Goal: Find specific page/section: Find specific page/section

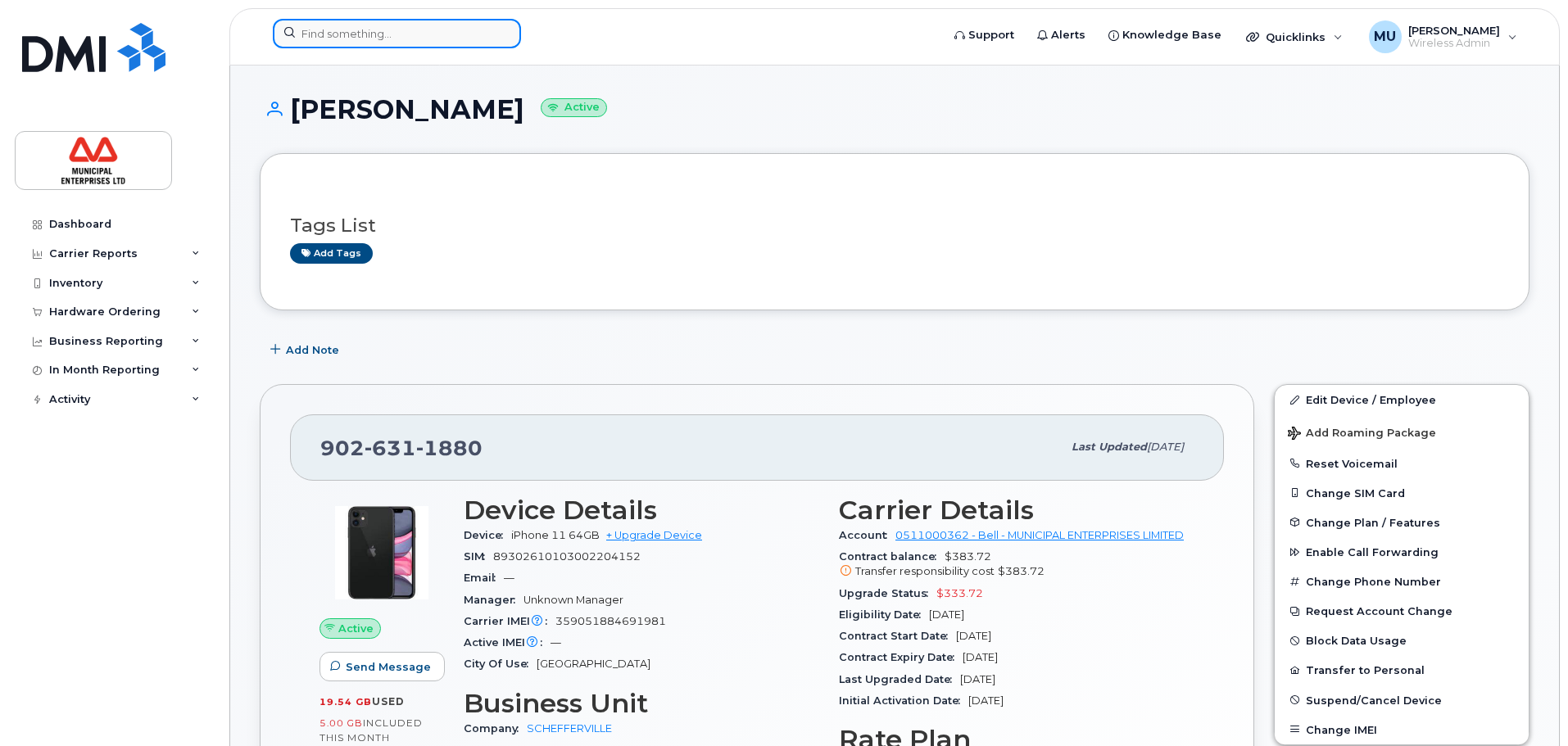
click at [381, 41] on input at bounding box center [397, 34] width 248 height 30
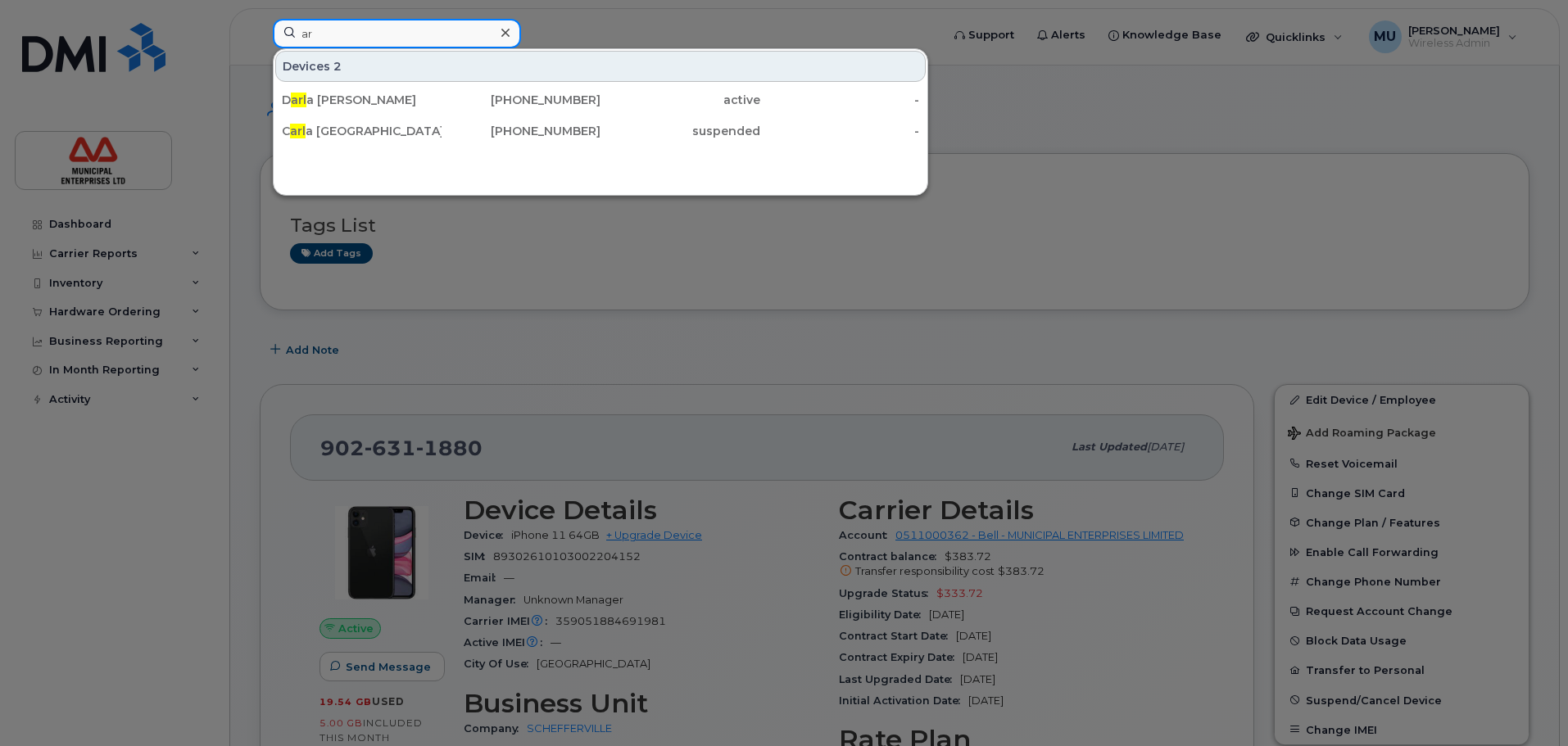
type input "a"
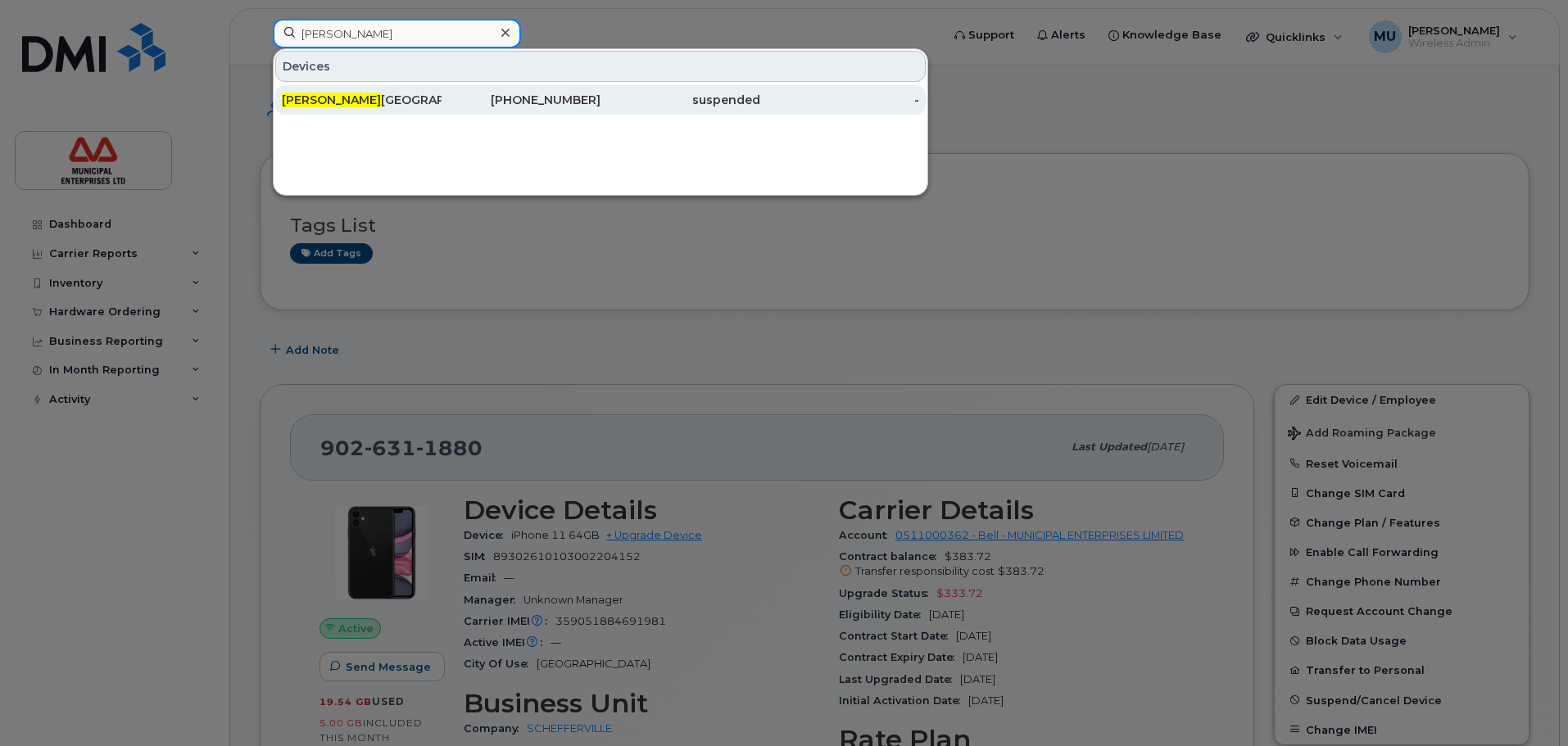
type input "[PERSON_NAME]"
click at [405, 90] on div "[PERSON_NAME]" at bounding box center [361, 100] width 160 height 30
click at [405, 90] on div "[PERSON_NAME]" at bounding box center [361, 100] width 160 height 30
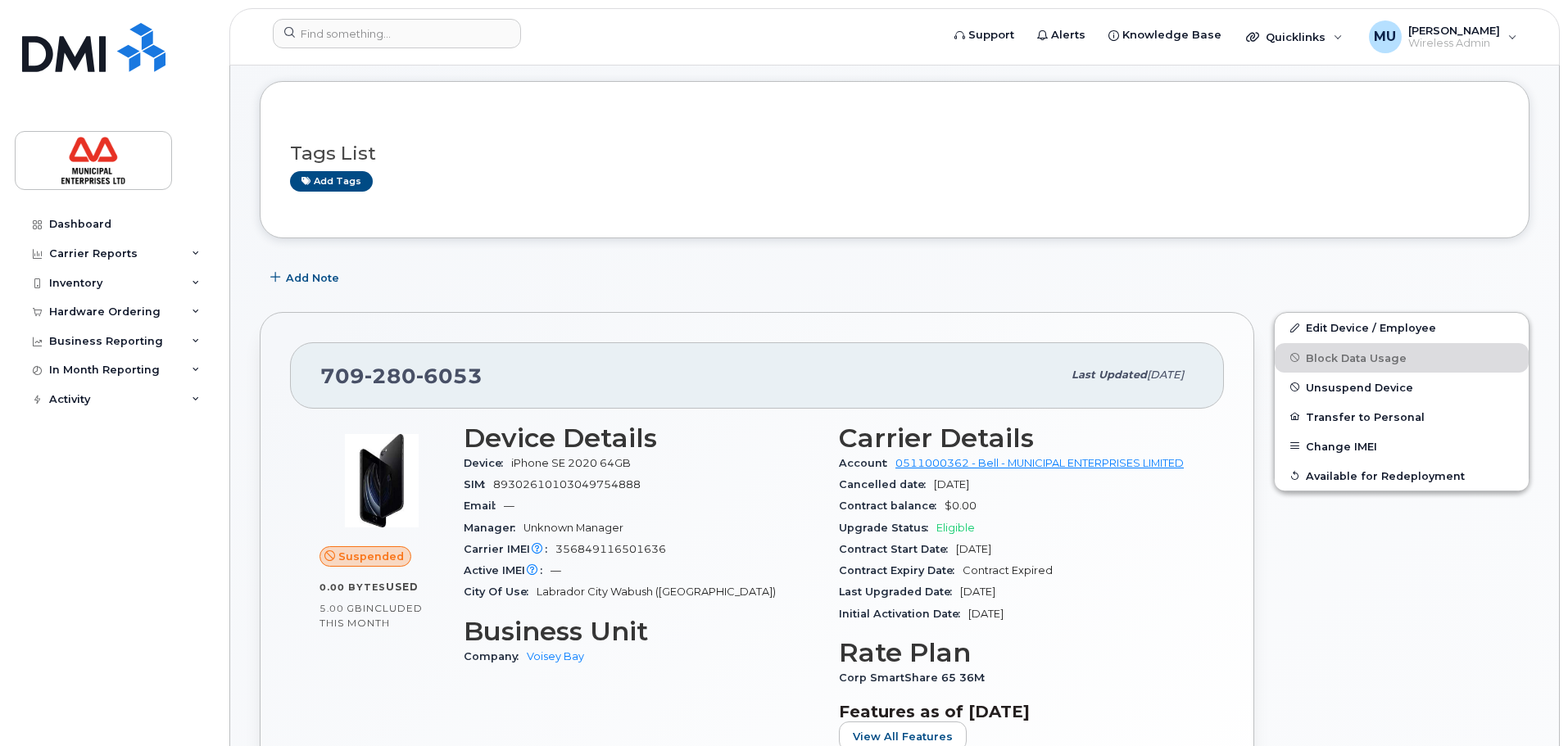
scroll to position [164, 0]
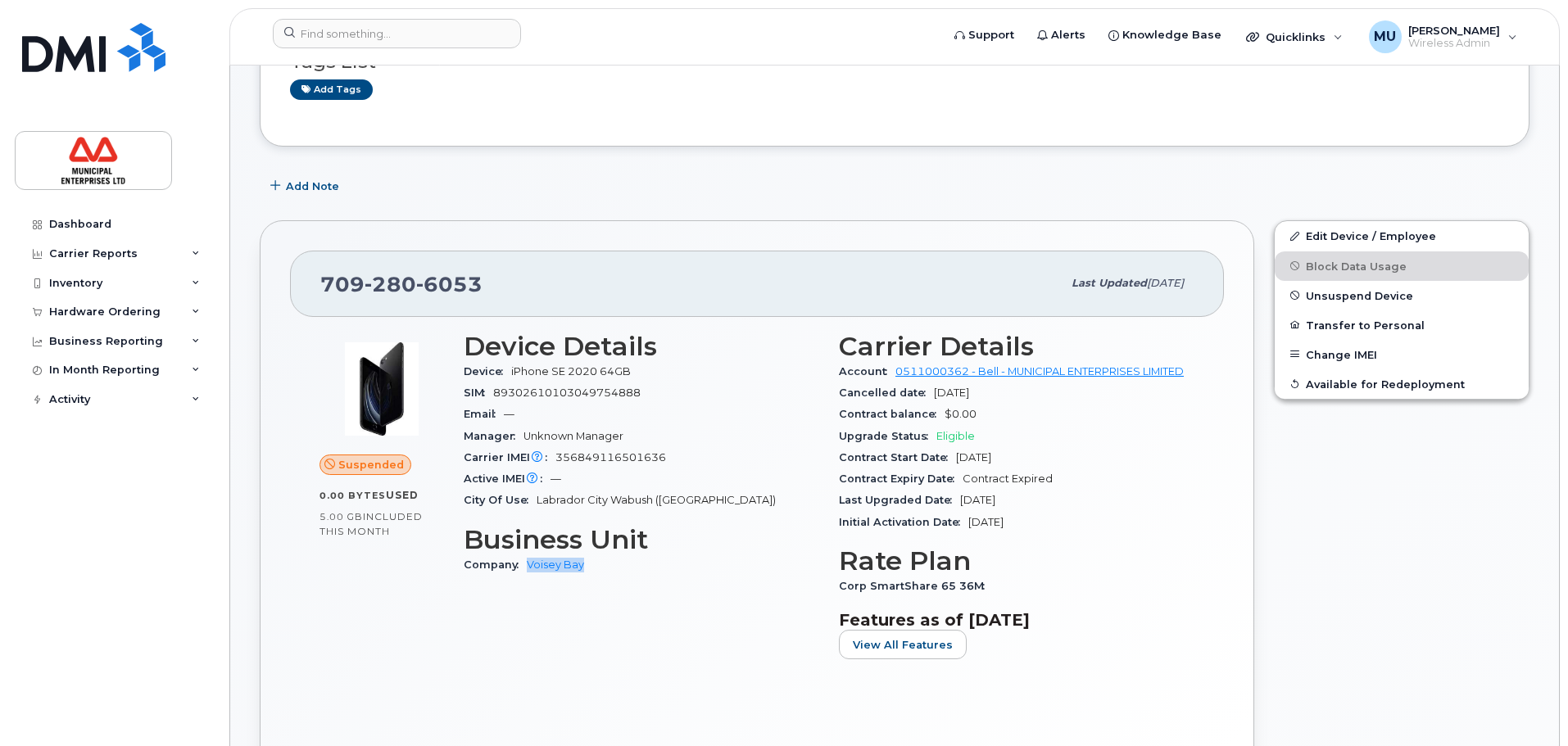
drag, startPoint x: 596, startPoint y: 562, endPoint x: 528, endPoint y: 572, distance: 68.7
click at [528, 572] on div "Company [GEOGRAPHIC_DATA]" at bounding box center [641, 565] width 355 height 21
copy link "Voisey Bay"
